Goal: Check status: Check status

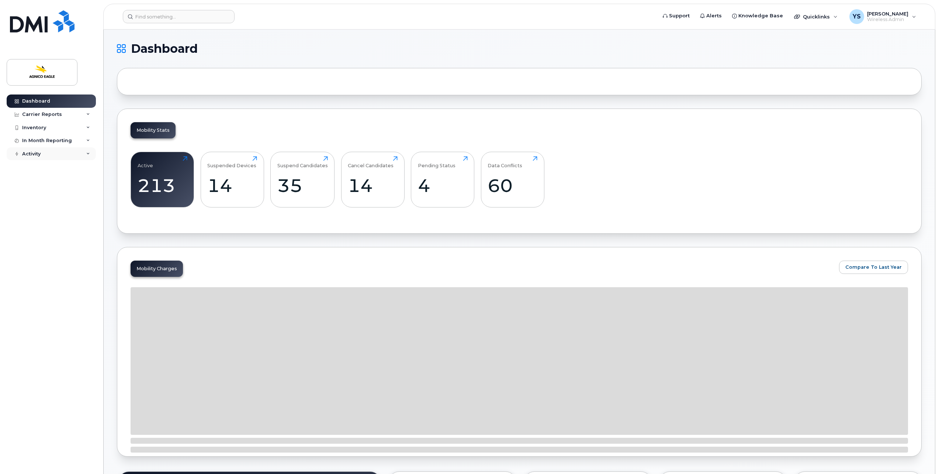
click at [77, 152] on div "Activity" at bounding box center [51, 153] width 89 height 13
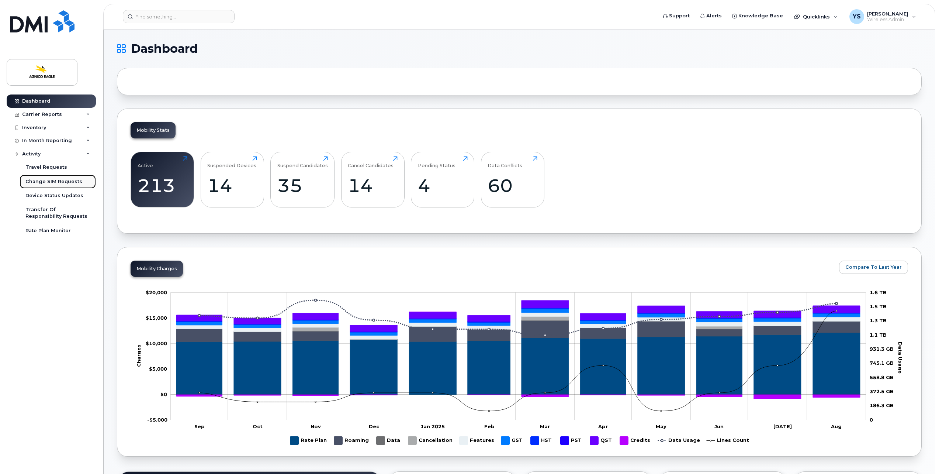
click at [66, 181] on div "Change SIM Requests" at bounding box center [53, 181] width 57 height 7
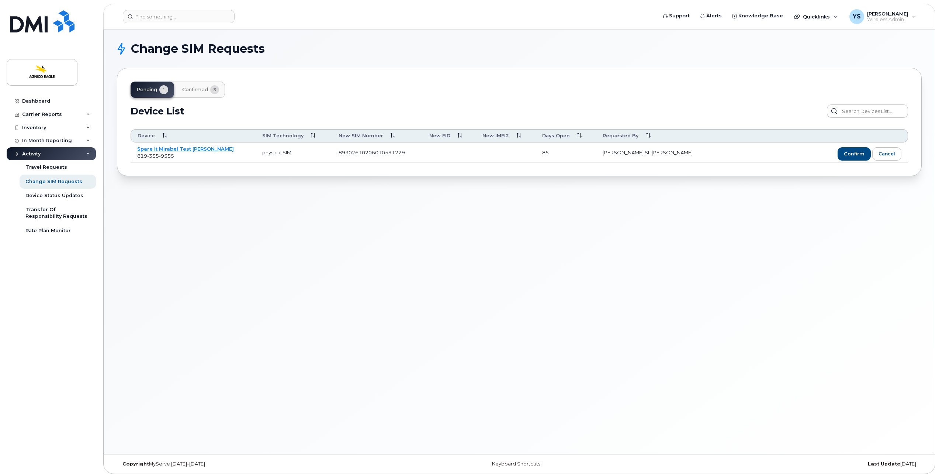
click at [194, 90] on span "confirmed" at bounding box center [195, 90] width 26 height 6
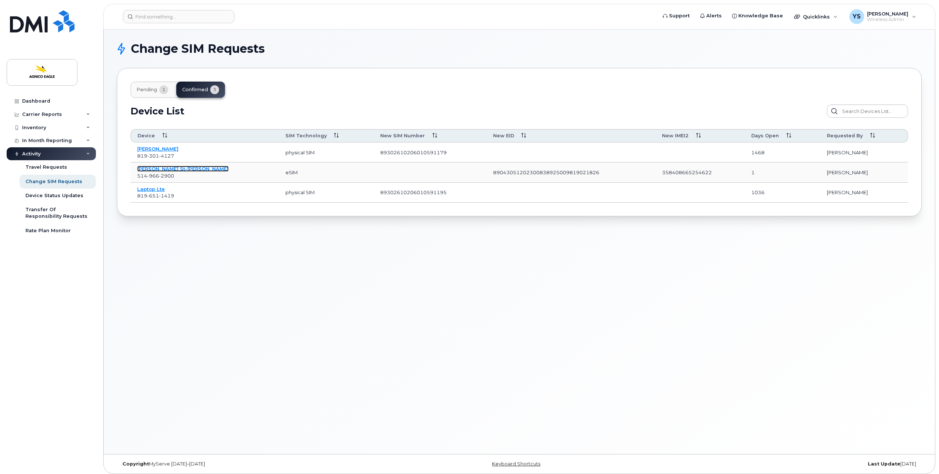
click at [160, 168] on link "[PERSON_NAME] St-[PERSON_NAME]" at bounding box center [183, 169] width 92 height 6
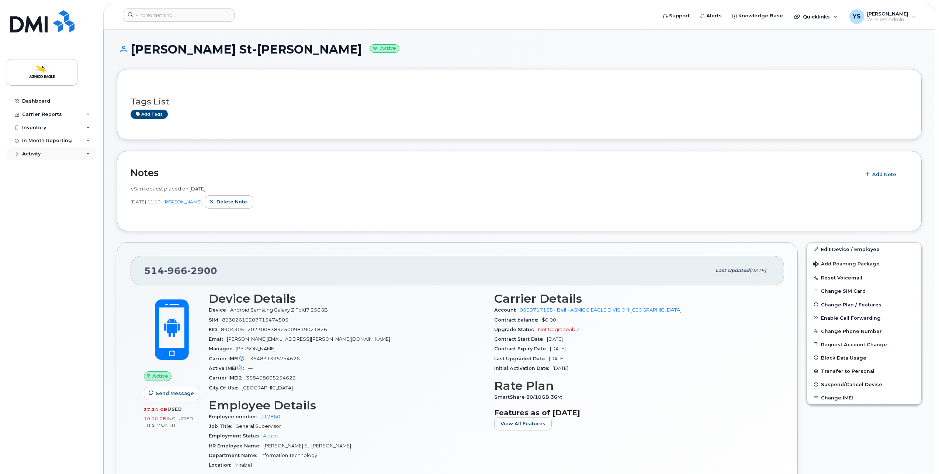
click at [46, 159] on div "Activity" at bounding box center [51, 153] width 89 height 13
click at [59, 182] on div "Change SIM Requests" at bounding box center [53, 181] width 57 height 7
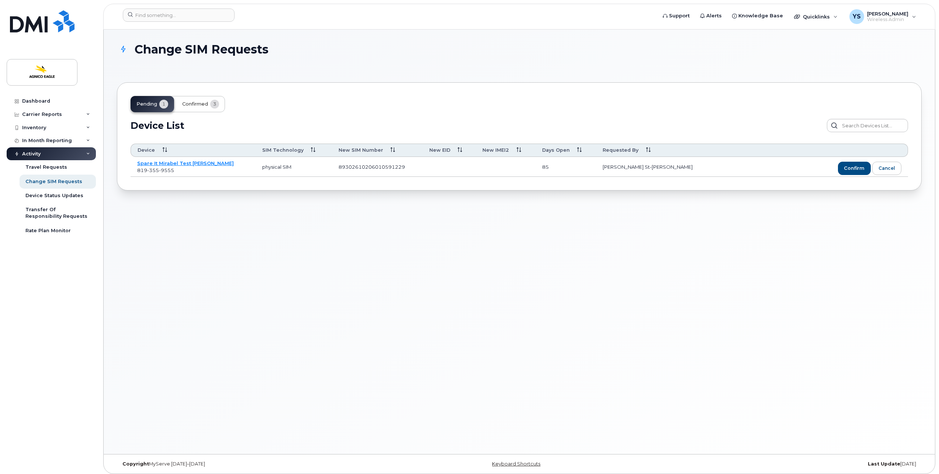
click at [195, 102] on span "confirmed" at bounding box center [195, 104] width 26 height 6
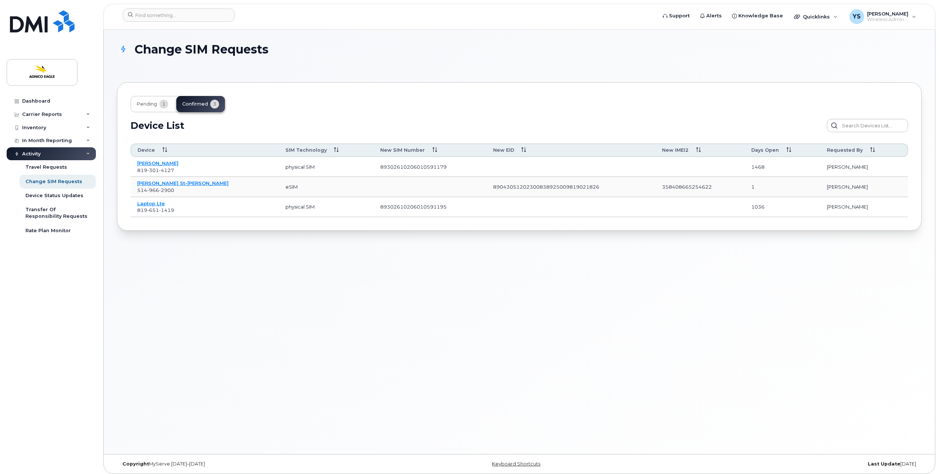
click at [658, 190] on td "358408665254622" at bounding box center [700, 187] width 89 height 20
click at [866, 127] on input "text" at bounding box center [867, 125] width 81 height 13
type input "[PERSON_NAME]"
